Goal: Go to known website: Access a specific website the user already knows

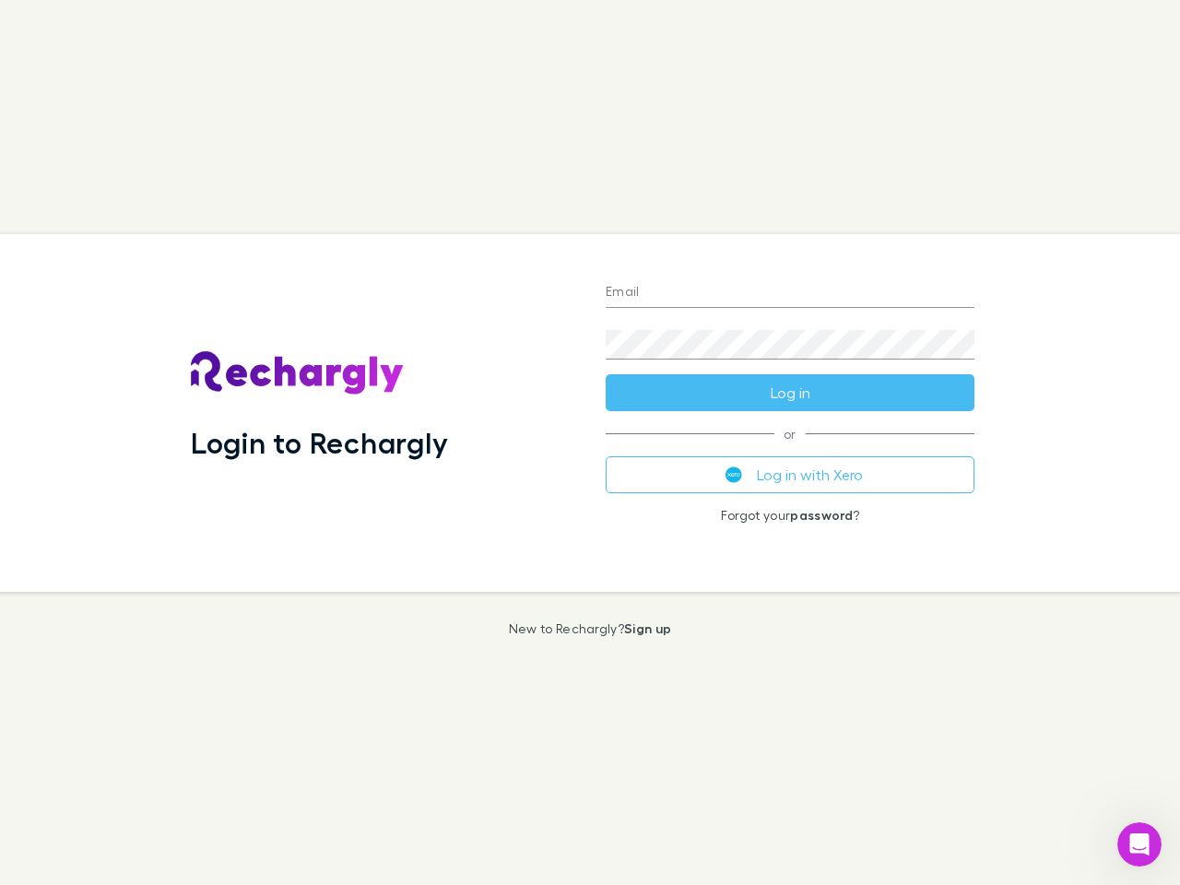
click at [590, 443] on div "Login to Rechargly" at bounding box center [383, 413] width 415 height 358
click at [790, 293] on input "Email" at bounding box center [790, 293] width 369 height 30
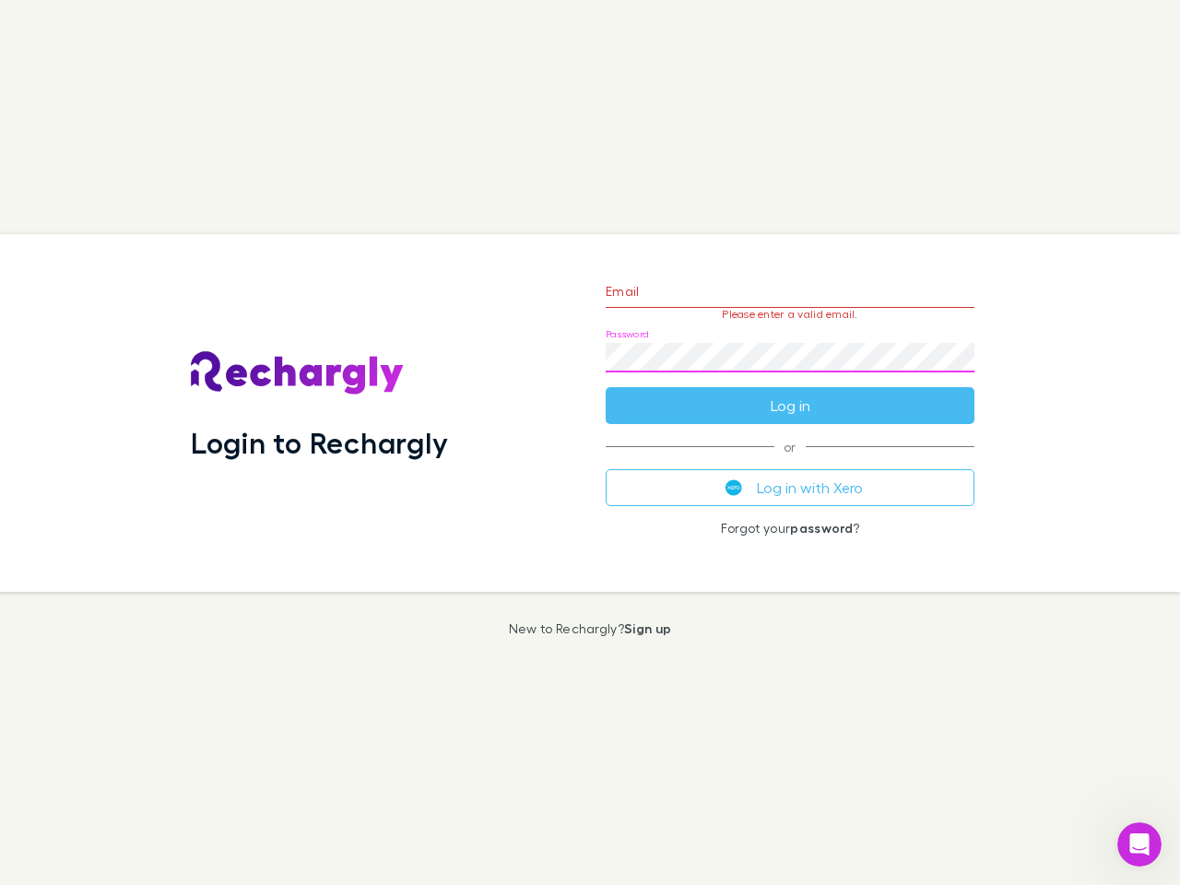
click at [790, 393] on form "Email Please enter a valid email. Password Log in" at bounding box center [790, 344] width 369 height 160
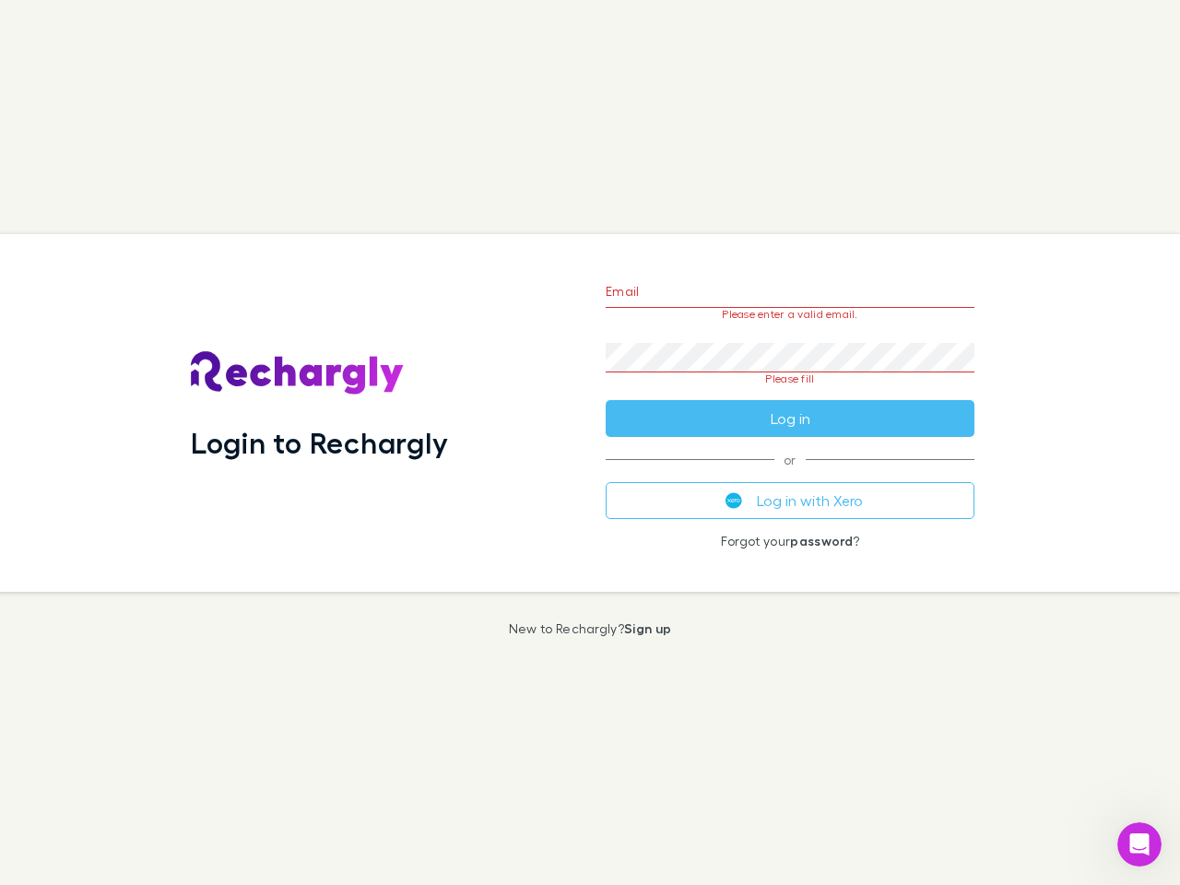
click at [790, 475] on div "Email Please enter a valid email. Password Please fill Log in or Log in with Xe…" at bounding box center [790, 413] width 398 height 358
click at [1140, 845] on icon "Open Intercom Messenger" at bounding box center [1140, 845] width 30 height 30
